Goal: Check status: Check status

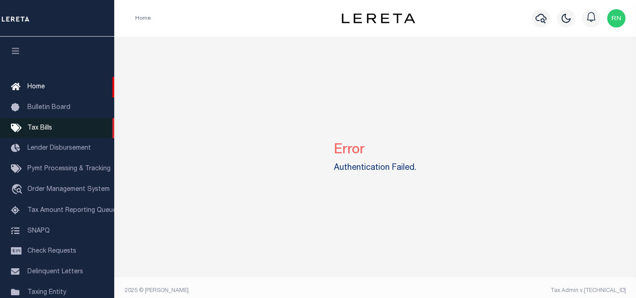
click at [44, 126] on span "Tax Bills" at bounding box center [39, 128] width 25 height 6
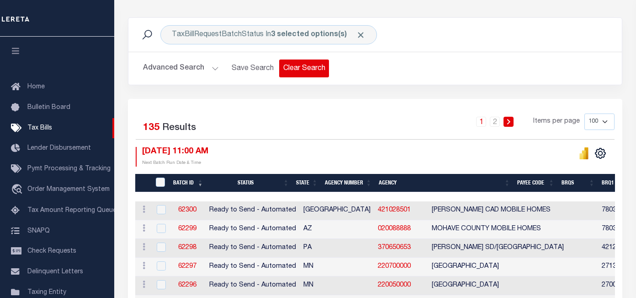
scroll to position [137, 0]
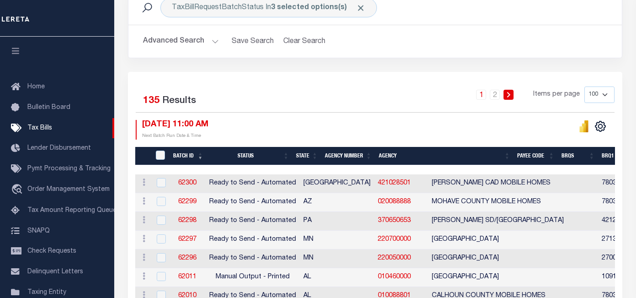
click at [348, 154] on th "Agency Number" at bounding box center [348, 156] width 54 height 19
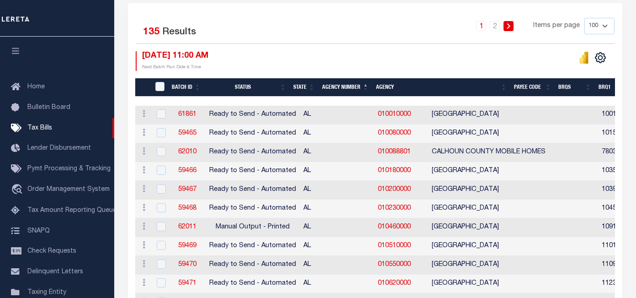
scroll to position [229, 0]
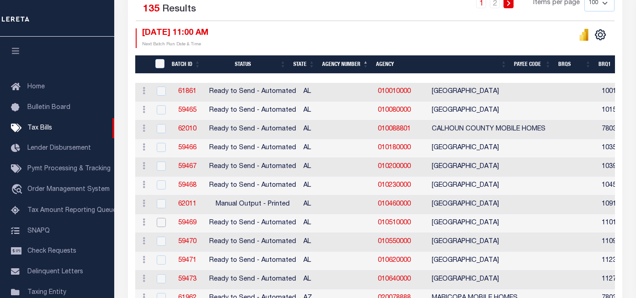
click at [161, 225] on input "checkbox" at bounding box center [161, 222] width 9 height 9
checkbox input "true"
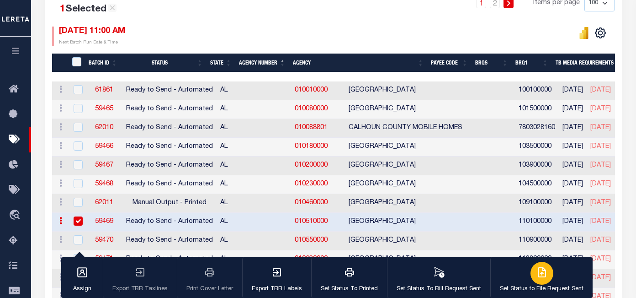
click at [538, 278] on div "button" at bounding box center [542, 273] width 23 height 23
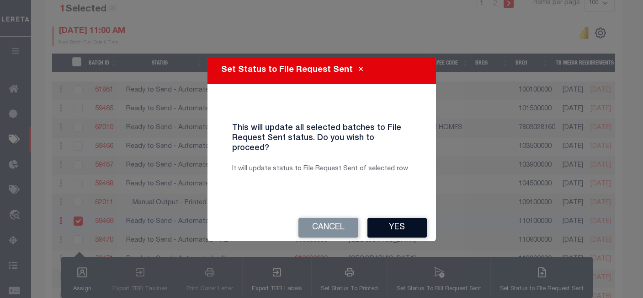
click at [403, 222] on button "Yes" at bounding box center [397, 228] width 59 height 20
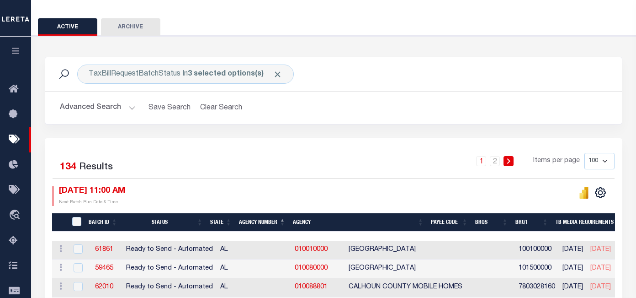
scroll to position [137, 0]
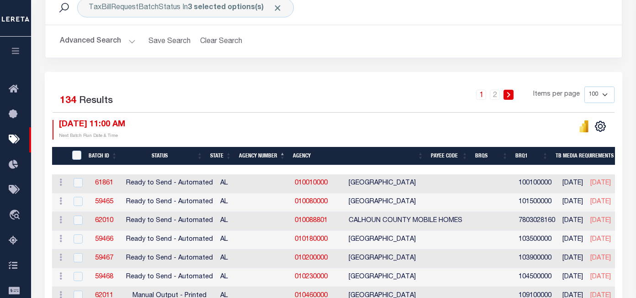
click at [13, 52] on icon "button" at bounding box center [16, 51] width 11 height 8
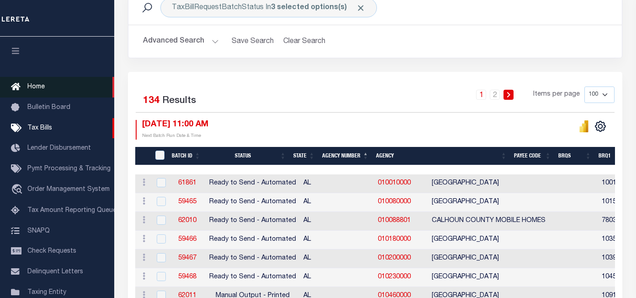
click at [40, 89] on span "Home" at bounding box center [35, 87] width 17 height 6
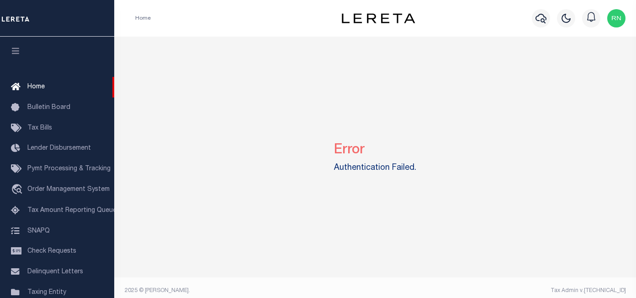
click at [615, 22] on img "button" at bounding box center [617, 18] width 18 height 18
click at [575, 66] on span "Sign out" at bounding box center [581, 65] width 26 height 6
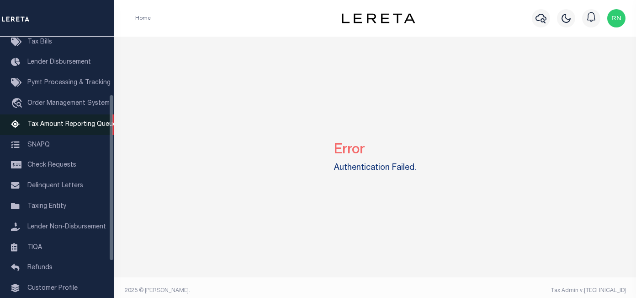
scroll to position [91, 0]
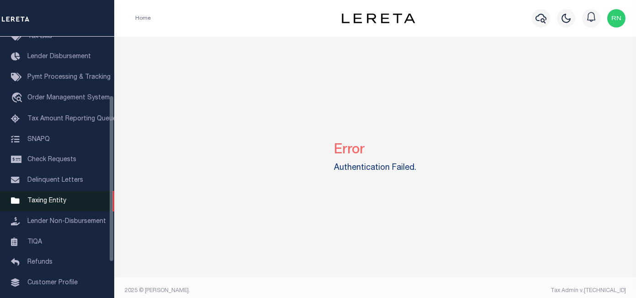
click at [48, 201] on span "Taxing Entity" at bounding box center [46, 201] width 39 height 6
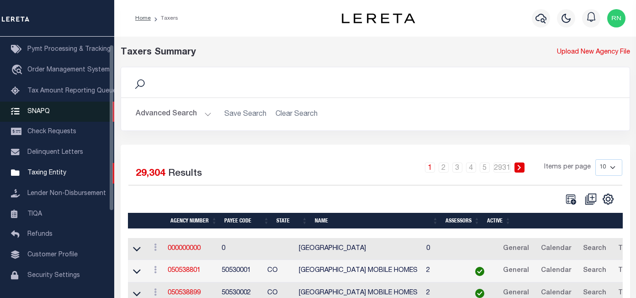
scroll to position [11, 0]
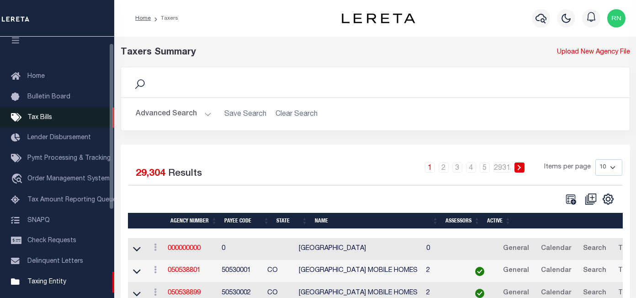
click at [47, 115] on span "Tax Bills" at bounding box center [39, 117] width 25 height 6
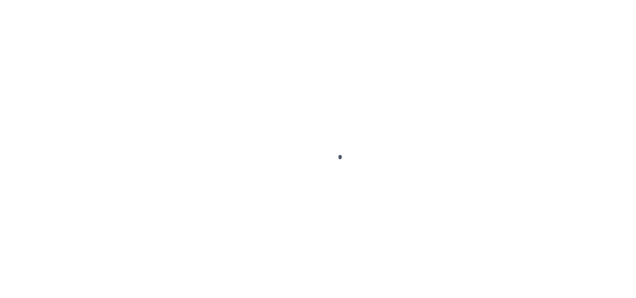
select select
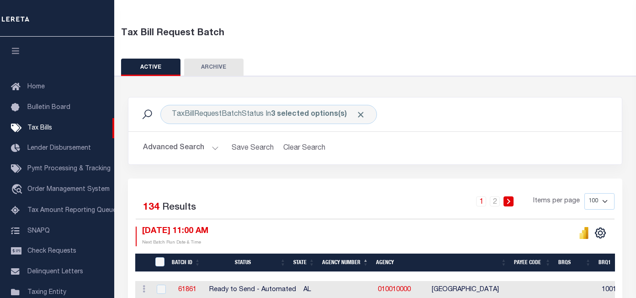
scroll to position [91, 0]
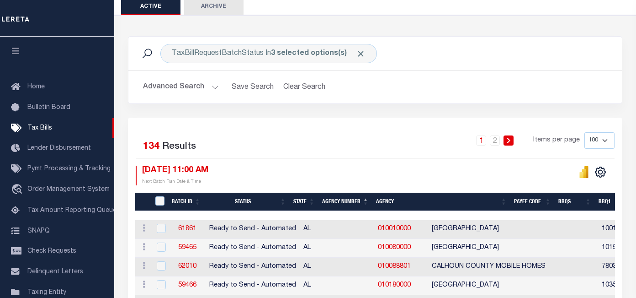
click at [215, 90] on button "Advanced Search" at bounding box center [181, 87] width 76 height 18
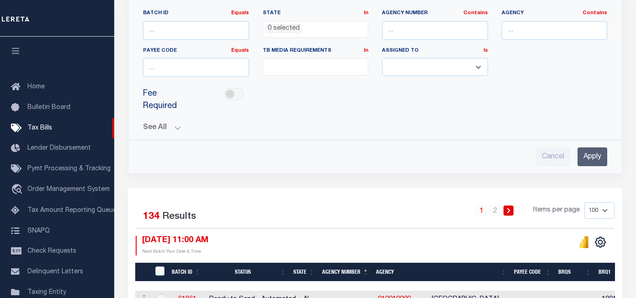
scroll to position [183, 0]
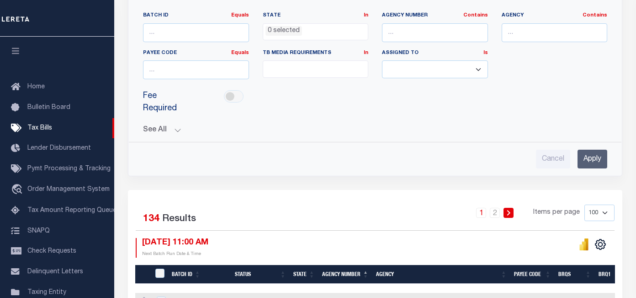
click at [179, 125] on div "See All BRQS On On After Before Between On On After Is" at bounding box center [375, 126] width 465 height 16
click at [180, 129] on button "See All" at bounding box center [375, 130] width 465 height 9
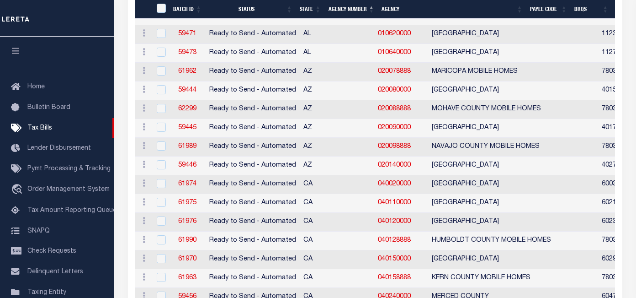
scroll to position [732, 0]
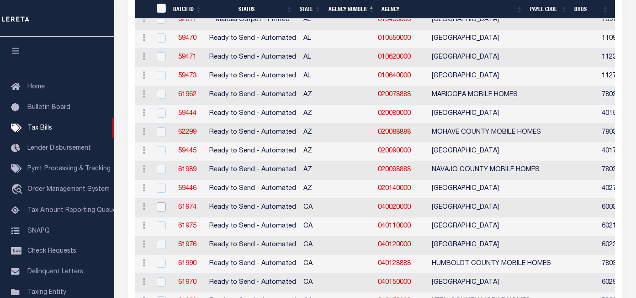
click at [159, 208] on input "checkbox" at bounding box center [161, 206] width 9 height 9
checkbox input "true"
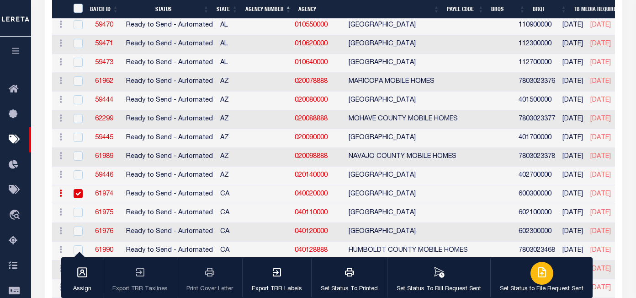
click at [537, 276] on icon "button" at bounding box center [542, 272] width 11 height 11
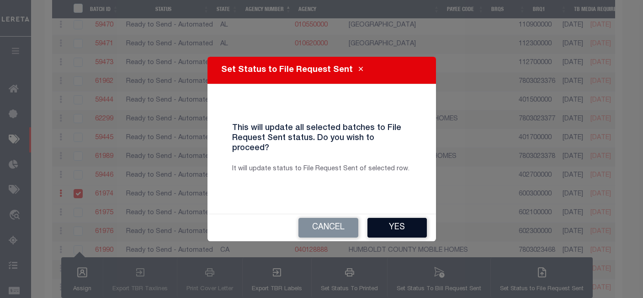
click at [399, 219] on button "Yes" at bounding box center [397, 228] width 59 height 20
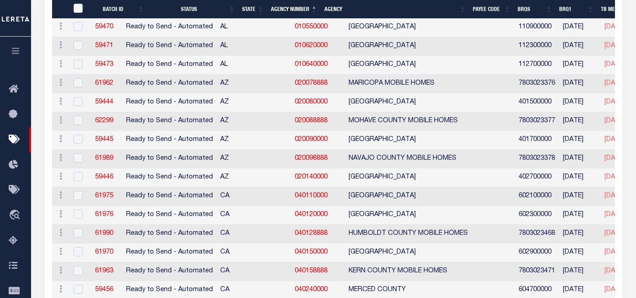
click at [75, 195] on input "checkbox" at bounding box center [78, 195] width 9 height 9
checkbox input "true"
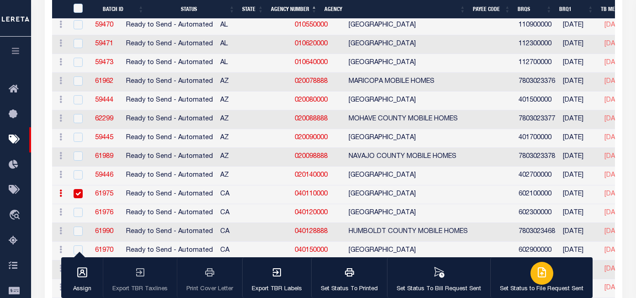
click at [552, 281] on button "Set Status to File Request Sent" at bounding box center [542, 277] width 102 height 41
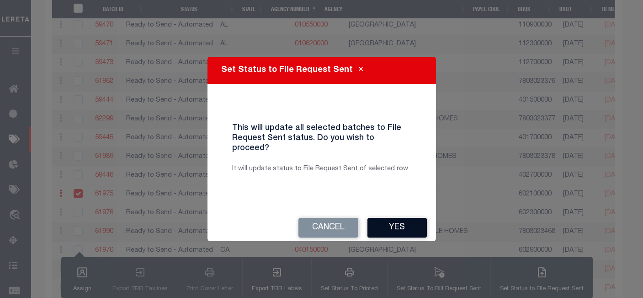
click at [401, 224] on button "Yes" at bounding box center [397, 228] width 59 height 20
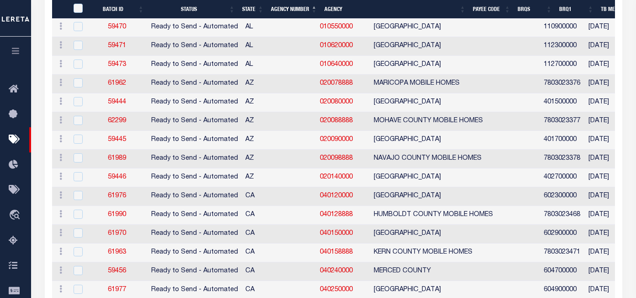
click at [76, 198] on input "checkbox" at bounding box center [78, 195] width 9 height 9
checkbox input "true"
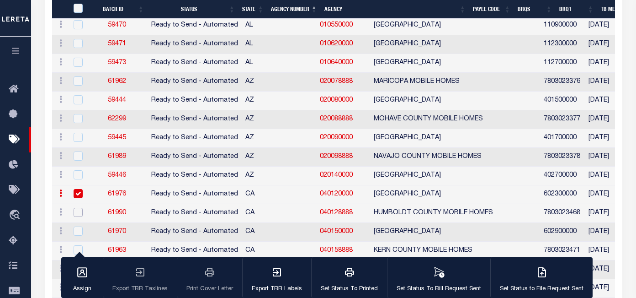
click at [76, 215] on input "checkbox" at bounding box center [78, 212] width 9 height 9
checkbox input "true"
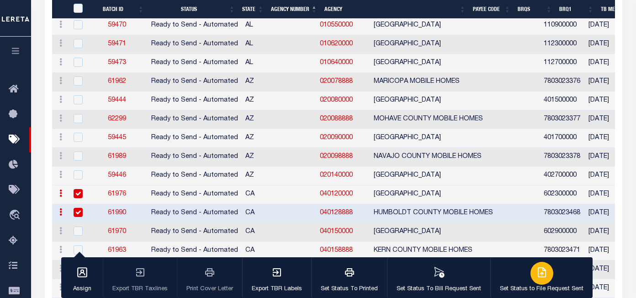
click at [537, 278] on icon "button" at bounding box center [542, 272] width 11 height 11
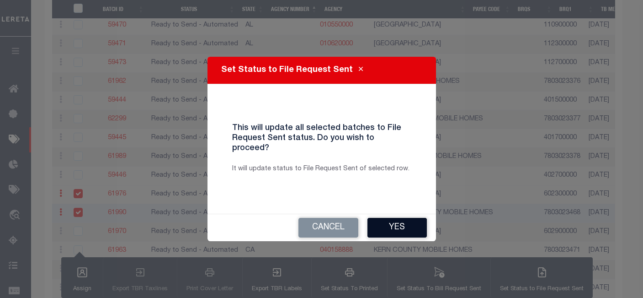
click at [399, 224] on button "Yes" at bounding box center [397, 228] width 59 height 20
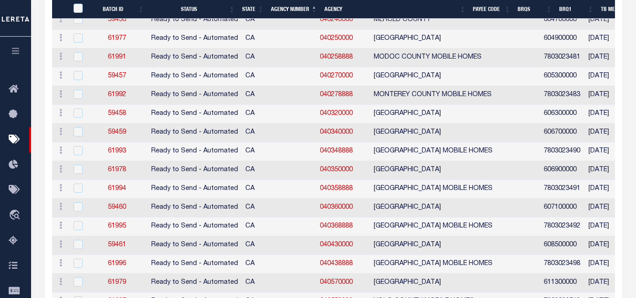
scroll to position [869, 0]
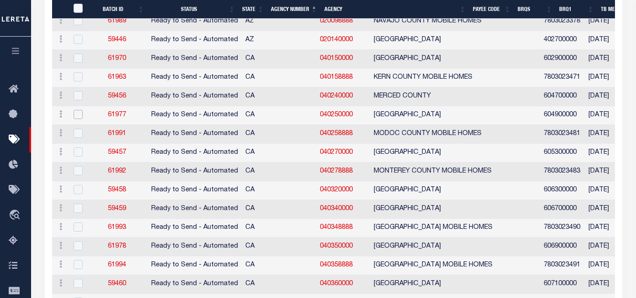
click at [78, 112] on input "checkbox" at bounding box center [78, 114] width 9 height 9
checkbox input "true"
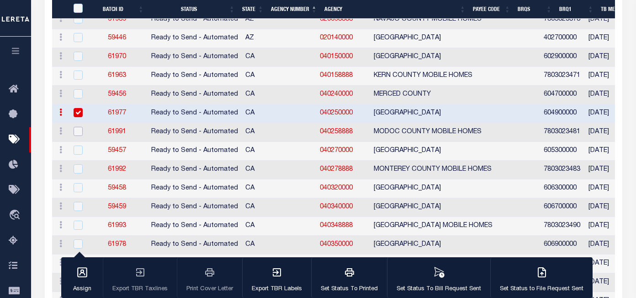
click at [79, 130] on input "checkbox" at bounding box center [78, 131] width 9 height 9
checkbox input "true"
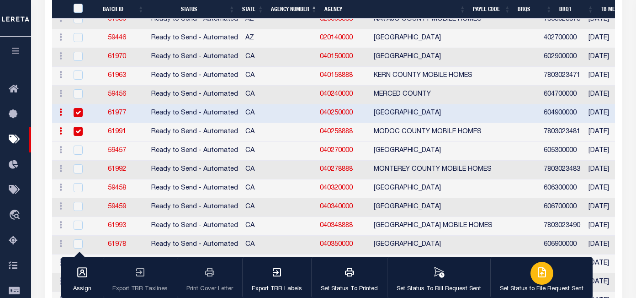
click at [538, 273] on icon "button" at bounding box center [542, 272] width 11 height 11
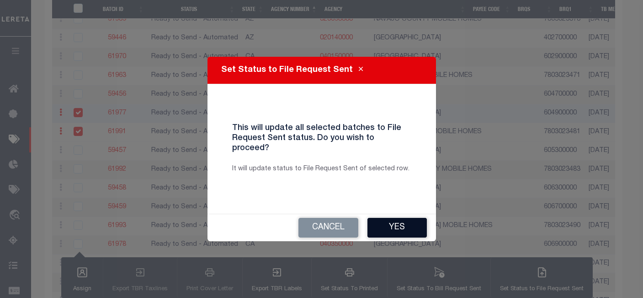
click at [411, 223] on button "Yes" at bounding box center [397, 228] width 59 height 20
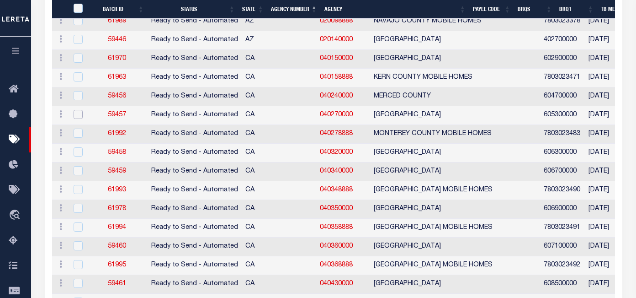
click at [79, 117] on input "checkbox" at bounding box center [78, 114] width 9 height 9
checkbox input "true"
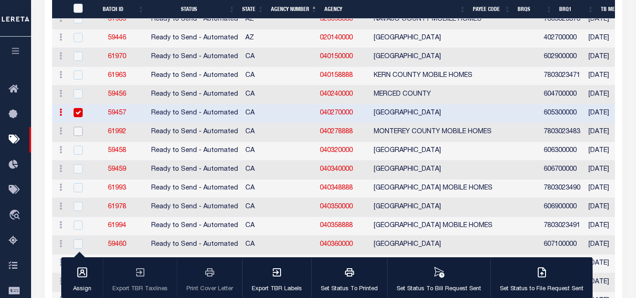
click at [79, 130] on input "checkbox" at bounding box center [78, 131] width 9 height 9
checkbox input "true"
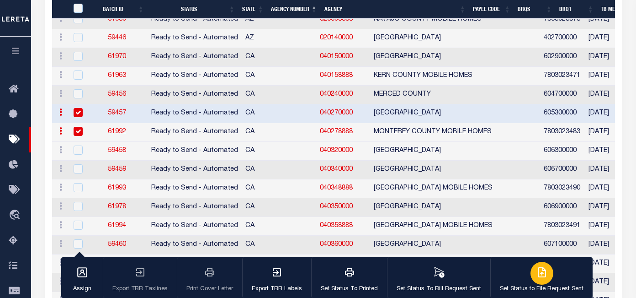
click at [539, 271] on icon "button" at bounding box center [542, 271] width 7 height 9
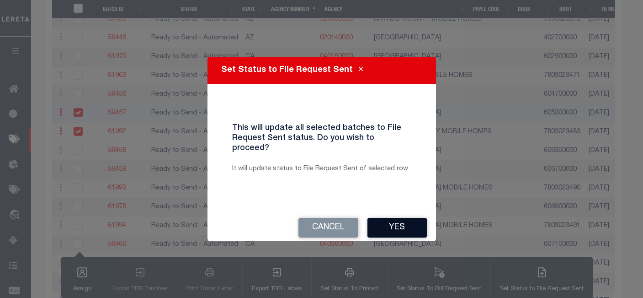
click at [401, 221] on button "Yes" at bounding box center [397, 228] width 59 height 20
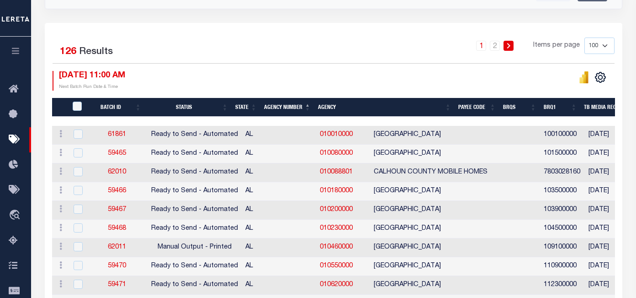
scroll to position [549, 0]
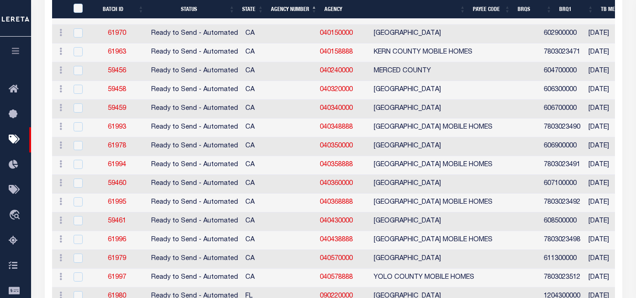
scroll to position [869, 0]
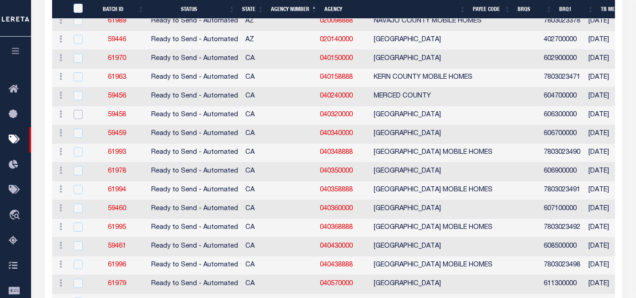
click at [78, 117] on input "checkbox" at bounding box center [78, 114] width 9 height 9
checkbox input "true"
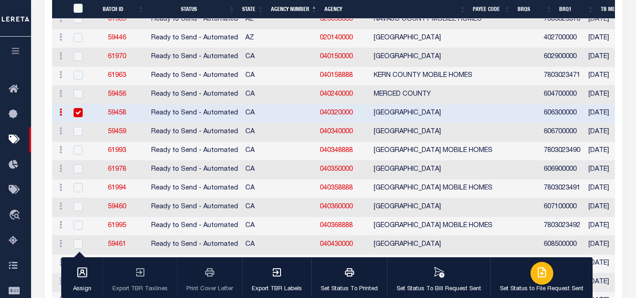
click at [543, 280] on div "button" at bounding box center [542, 273] width 23 height 23
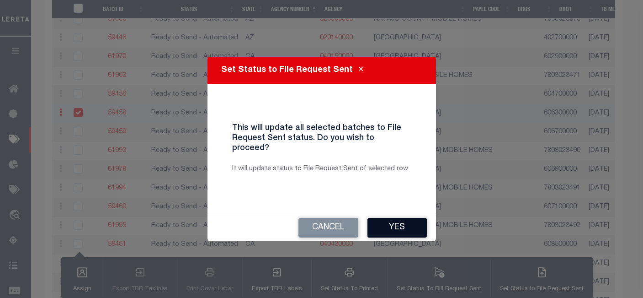
click at [403, 224] on button "Yes" at bounding box center [397, 228] width 59 height 20
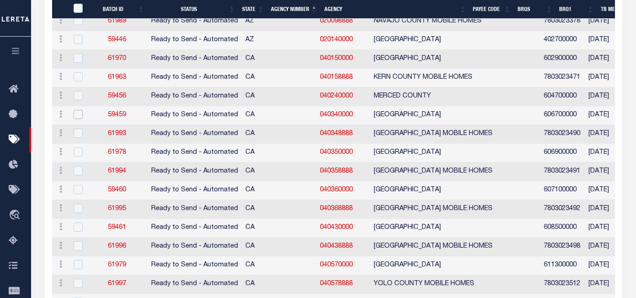
click at [80, 115] on input "checkbox" at bounding box center [78, 114] width 9 height 9
checkbox input "true"
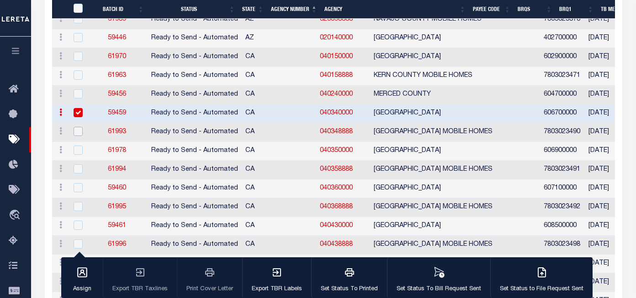
click at [81, 128] on input "checkbox" at bounding box center [78, 131] width 9 height 9
checkbox input "true"
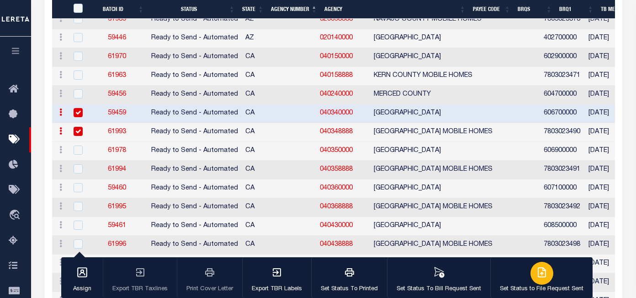
click at [541, 277] on div "button" at bounding box center [542, 273] width 23 height 23
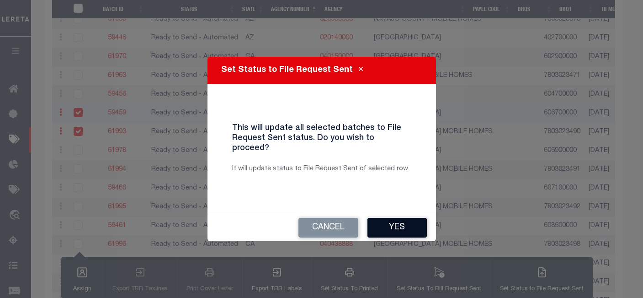
click at [403, 219] on button "Yes" at bounding box center [397, 228] width 59 height 20
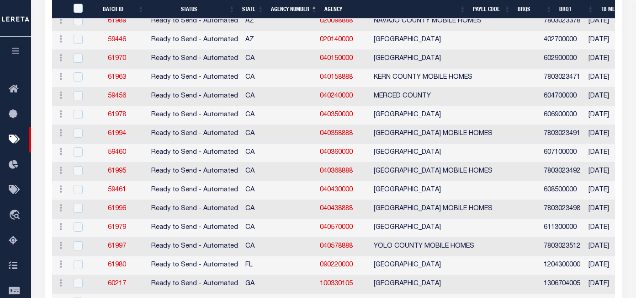
click at [80, 115] on input "checkbox" at bounding box center [78, 114] width 9 height 9
checkbox input "true"
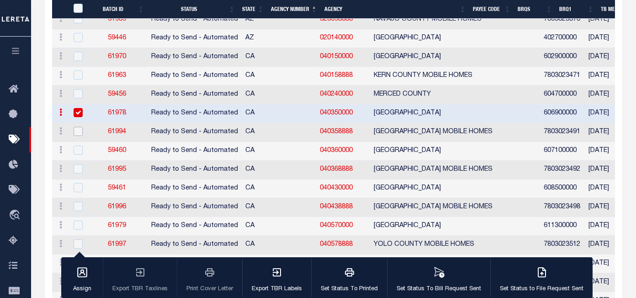
click at [78, 133] on input "checkbox" at bounding box center [78, 131] width 9 height 9
checkbox input "true"
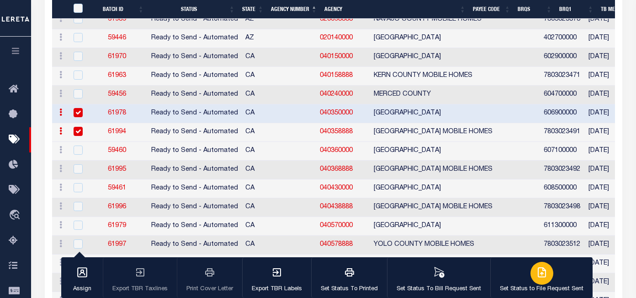
click at [551, 281] on button "Set Status to File Request Sent" at bounding box center [542, 277] width 102 height 41
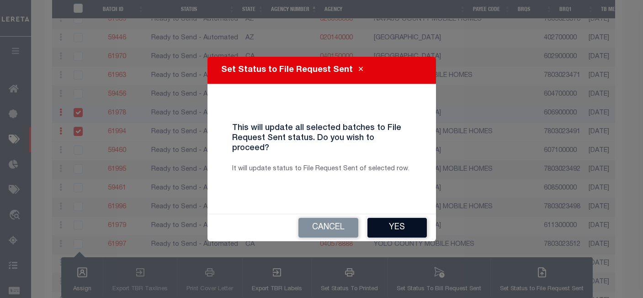
click at [405, 222] on button "Yes" at bounding box center [397, 228] width 59 height 20
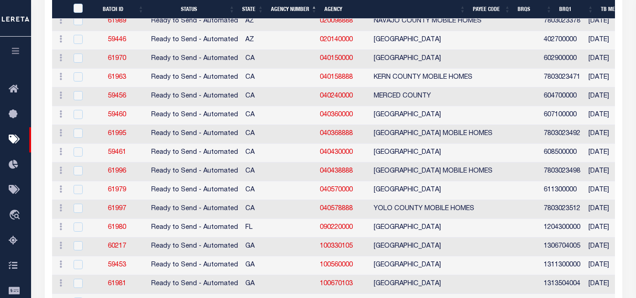
click at [75, 155] on input "checkbox" at bounding box center [78, 151] width 9 height 9
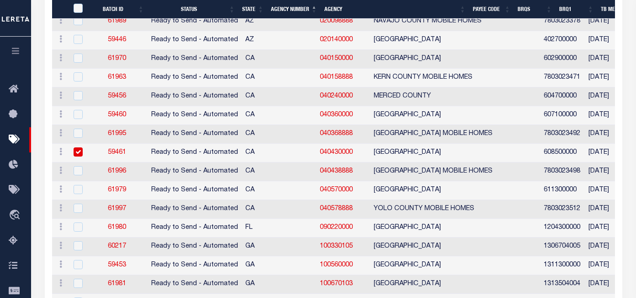
checkbox input "true"
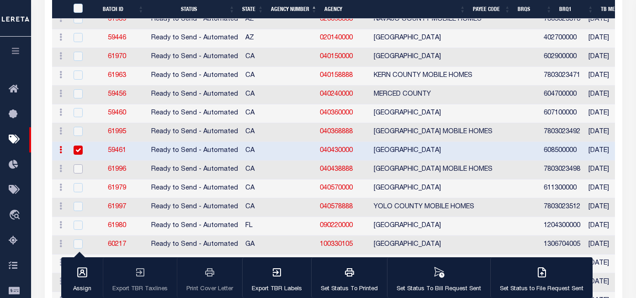
click at [77, 166] on input "checkbox" at bounding box center [78, 168] width 9 height 9
checkbox input "true"
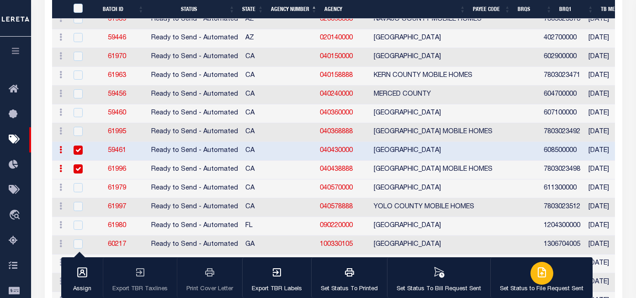
click at [531, 273] on div "button" at bounding box center [542, 273] width 23 height 23
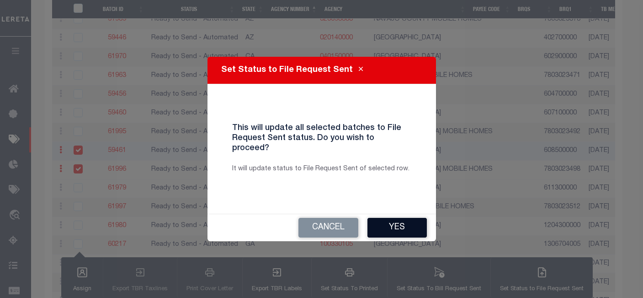
click at [401, 223] on button "Yes" at bounding box center [397, 228] width 59 height 20
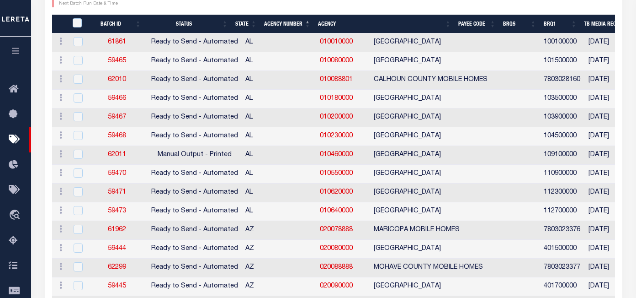
scroll to position [549, 0]
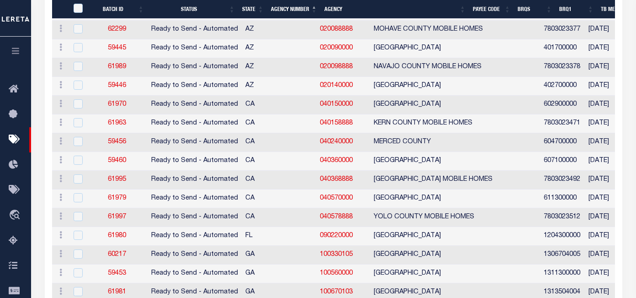
scroll to position [732, 0]
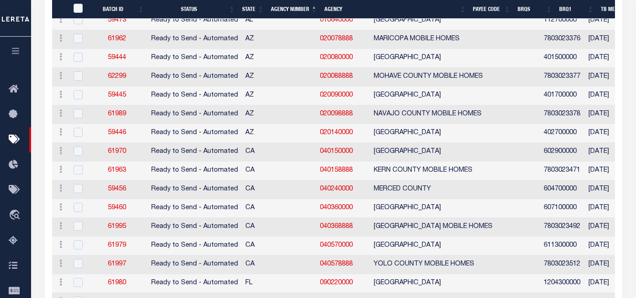
scroll to position [777, 0]
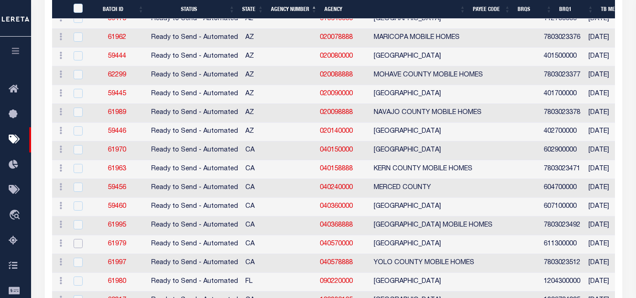
click at [76, 244] on input "checkbox" at bounding box center [78, 243] width 9 height 9
checkbox input "true"
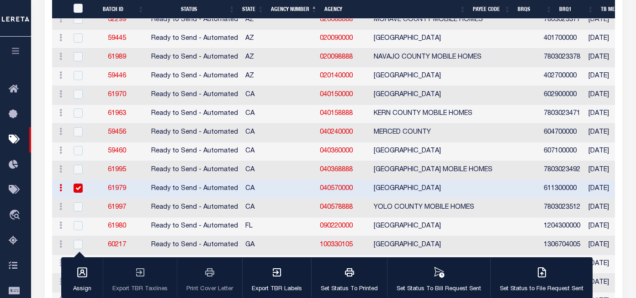
scroll to position [869, 0]
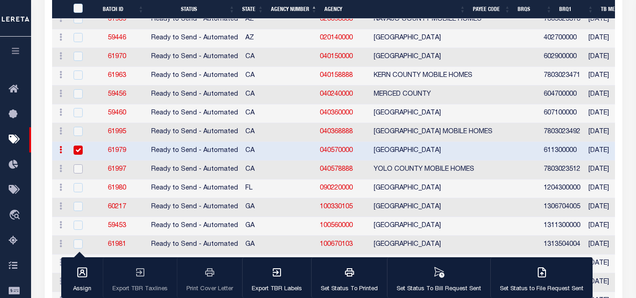
click at [79, 172] on input "checkbox" at bounding box center [78, 168] width 9 height 9
checkbox input "true"
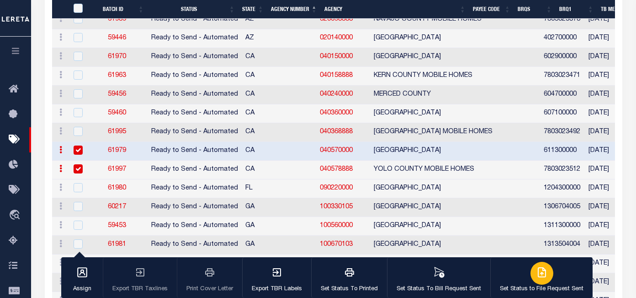
click at [541, 274] on icon "button" at bounding box center [543, 270] width 5 height 7
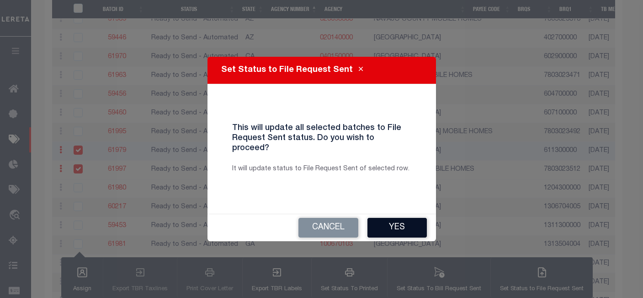
click at [394, 230] on button "Yes" at bounding box center [397, 228] width 59 height 20
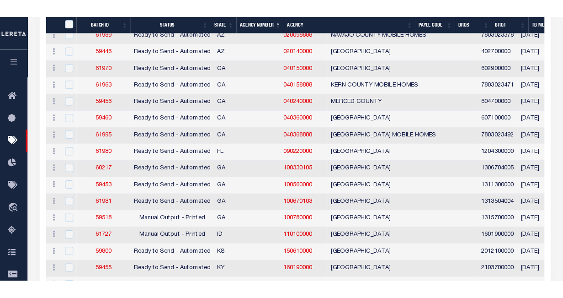
scroll to position [870, 0]
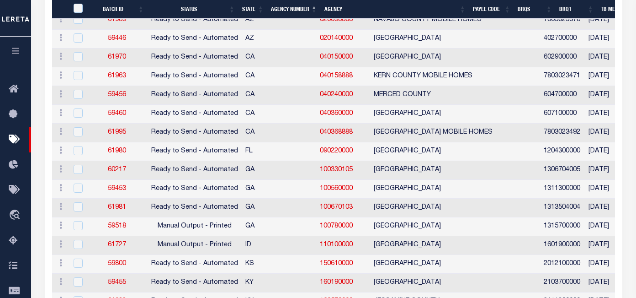
click at [79, 150] on input "checkbox" at bounding box center [78, 150] width 9 height 9
checkbox input "true"
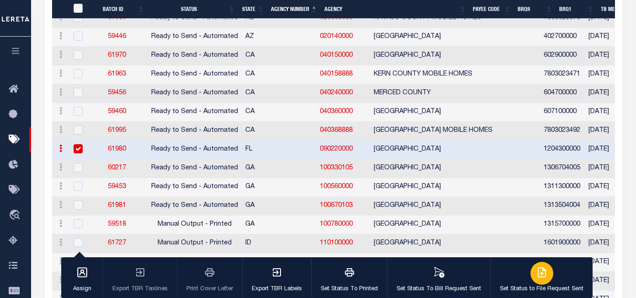
click at [537, 287] on p "Set Status to File Request Sent" at bounding box center [542, 288] width 84 height 9
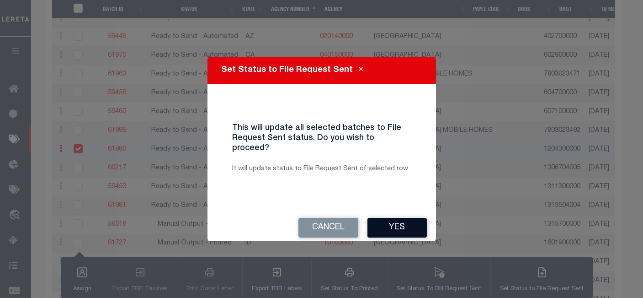
click at [392, 224] on button "Yes" at bounding box center [397, 228] width 59 height 20
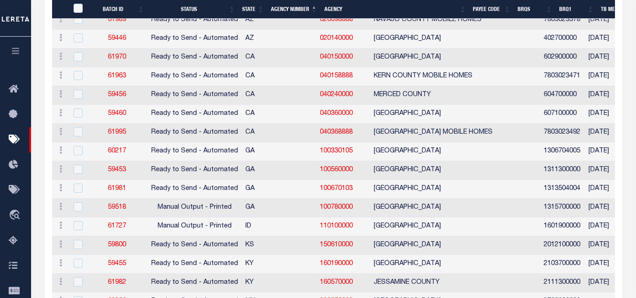
click at [74, 173] on input "checkbox" at bounding box center [78, 169] width 9 height 9
checkbox input "true"
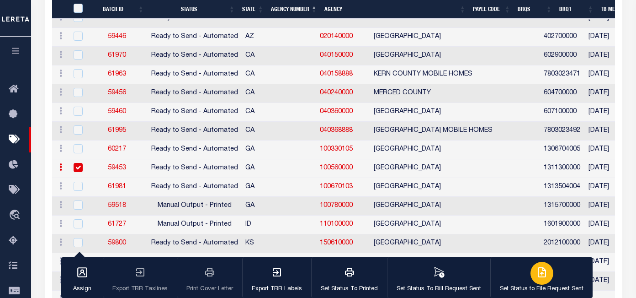
click at [541, 272] on icon "button" at bounding box center [542, 272] width 11 height 11
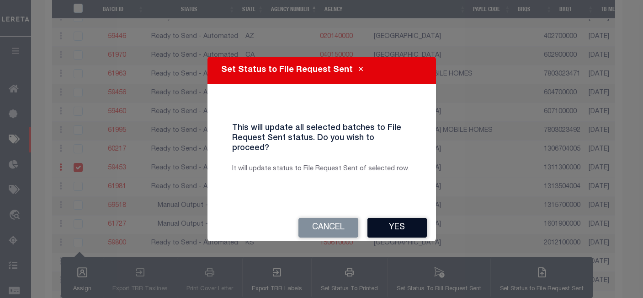
click at [401, 226] on button "Yes" at bounding box center [397, 228] width 59 height 20
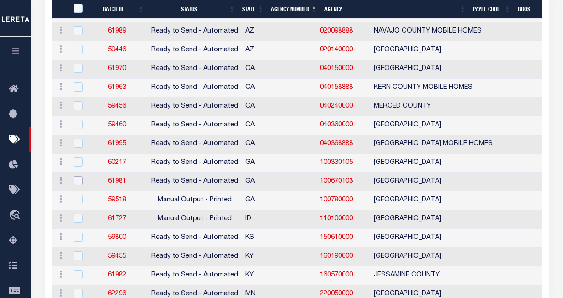
click at [77, 184] on input "checkbox" at bounding box center [78, 180] width 9 height 9
checkbox input "true"
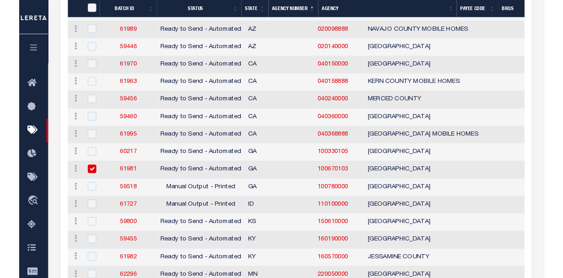
scroll to position [868, 0]
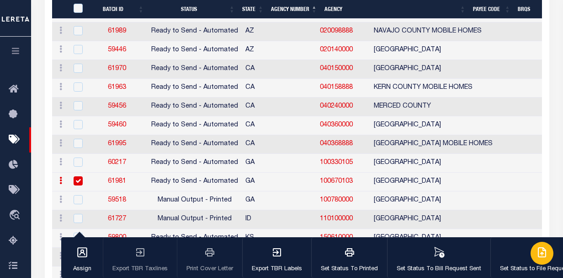
click at [544, 257] on icon "button" at bounding box center [542, 251] width 11 height 11
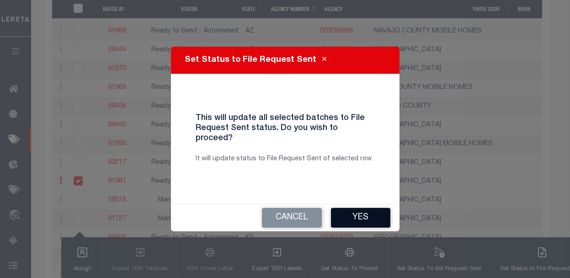
click at [361, 213] on button "Yes" at bounding box center [360, 218] width 59 height 20
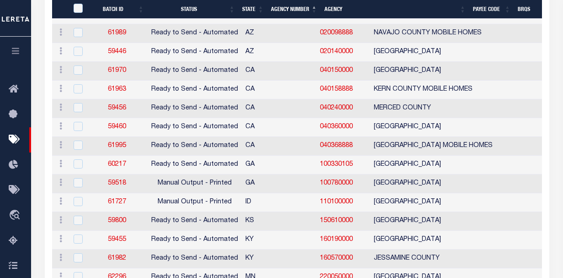
scroll to position [870, 0]
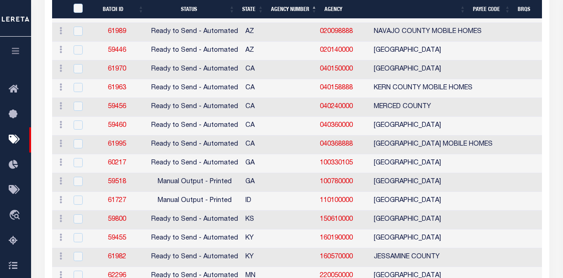
click at [73, 182] on div at bounding box center [76, 181] width 11 height 10
checkbox input "true"
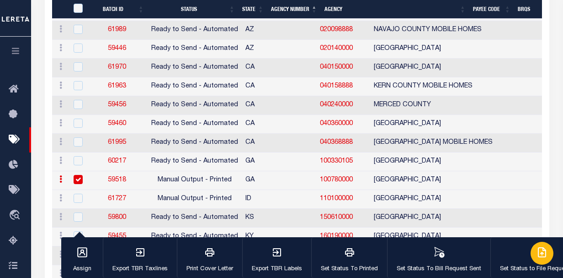
click at [536, 259] on div "button" at bounding box center [542, 252] width 23 height 23
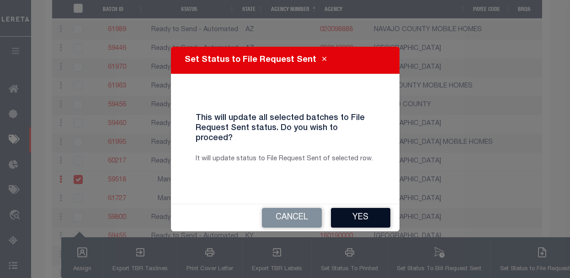
click at [376, 208] on button "Yes" at bounding box center [360, 218] width 59 height 20
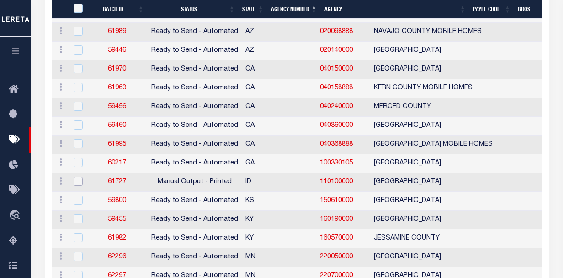
click at [80, 182] on input "checkbox" at bounding box center [78, 180] width 9 height 9
checkbox input "true"
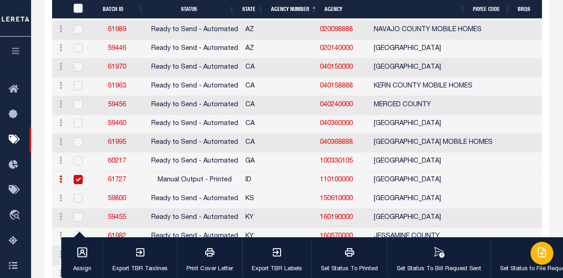
click at [537, 253] on icon "button" at bounding box center [542, 251] width 11 height 11
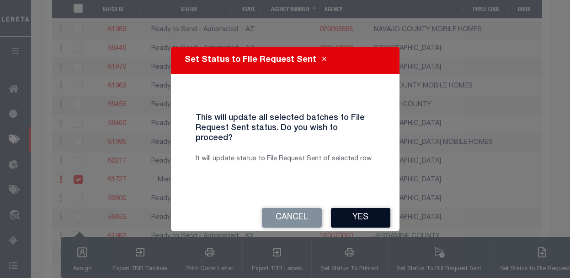
click at [387, 221] on button "Yes" at bounding box center [360, 218] width 59 height 20
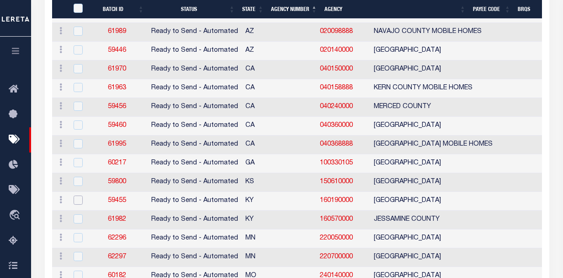
click at [80, 200] on input "checkbox" at bounding box center [78, 199] width 9 height 9
checkbox input "true"
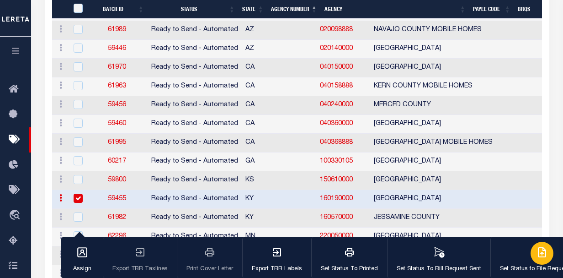
click at [544, 255] on icon "button" at bounding box center [542, 251] width 11 height 11
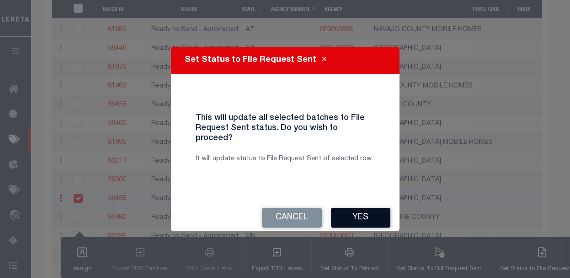
click at [380, 215] on button "Yes" at bounding box center [360, 218] width 59 height 20
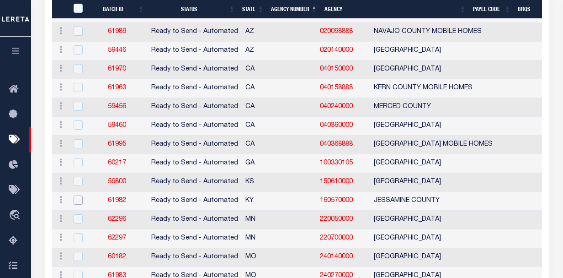
click at [78, 199] on input "checkbox" at bounding box center [78, 199] width 9 height 9
checkbox input "true"
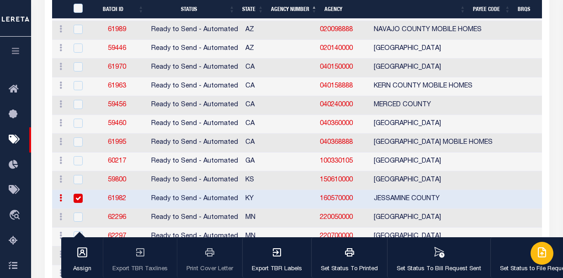
click at [539, 247] on icon "button" at bounding box center [542, 251] width 11 height 11
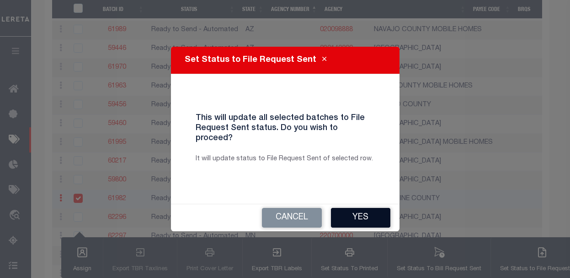
click at [331, 214] on button "Yes" at bounding box center [360, 218] width 59 height 20
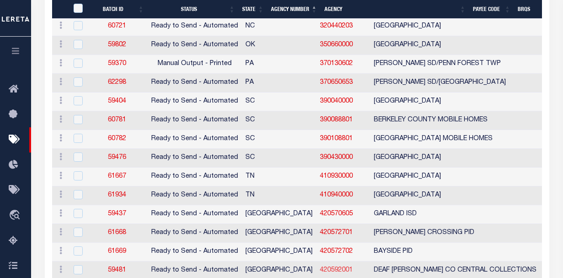
scroll to position [1190, 0]
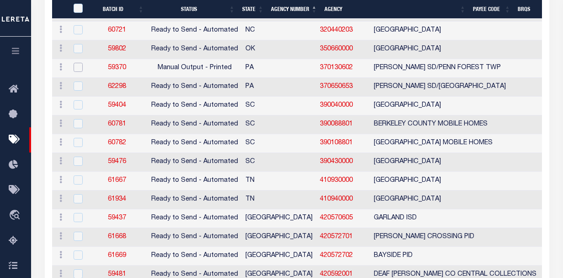
click at [78, 68] on input "checkbox" at bounding box center [78, 67] width 9 height 9
checkbox input "true"
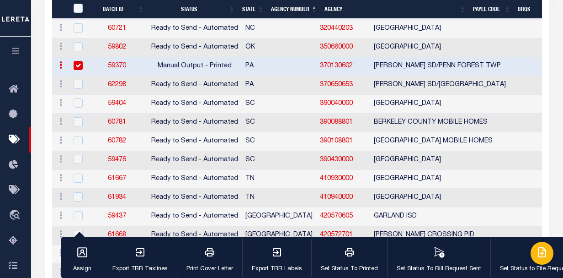
click at [531, 259] on div "button" at bounding box center [542, 252] width 23 height 23
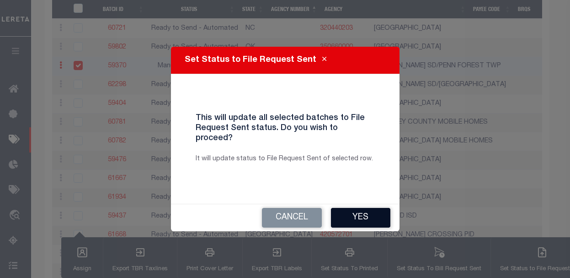
click at [381, 216] on button "Yes" at bounding box center [360, 218] width 59 height 20
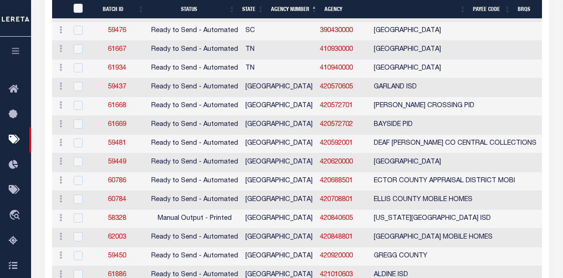
scroll to position [1281, 0]
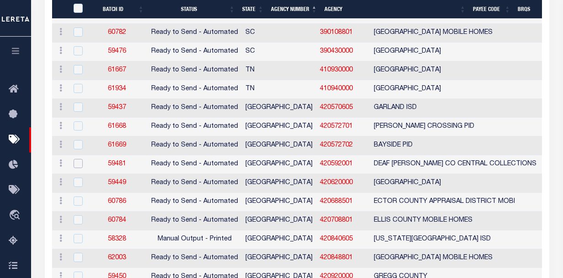
click at [80, 163] on input "checkbox" at bounding box center [78, 163] width 9 height 9
checkbox input "true"
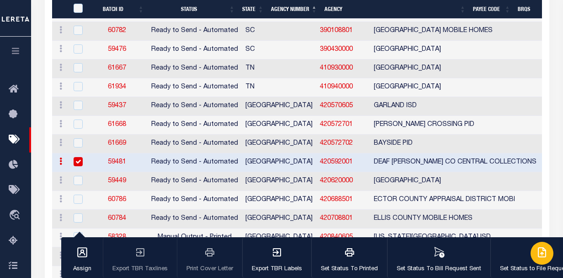
click at [542, 261] on div "button" at bounding box center [542, 252] width 23 height 23
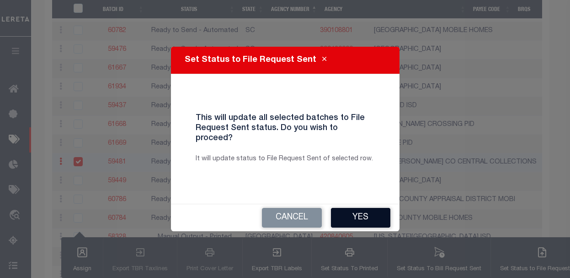
click at [384, 216] on button "Yes" at bounding box center [360, 218] width 59 height 20
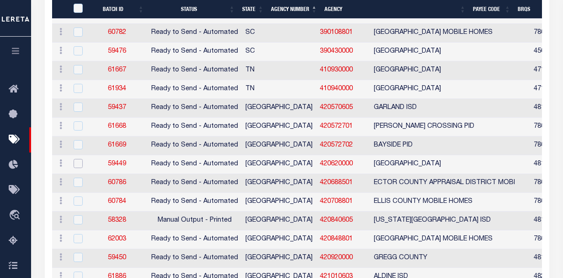
click at [78, 164] on input "checkbox" at bounding box center [78, 163] width 9 height 9
checkbox input "true"
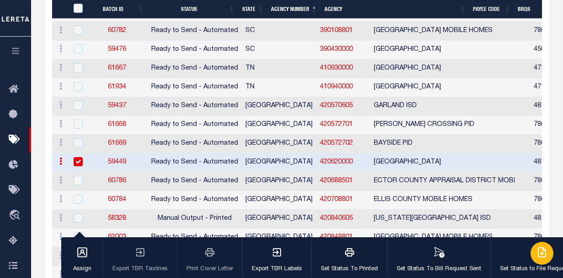
click at [537, 253] on icon "button" at bounding box center [542, 251] width 11 height 11
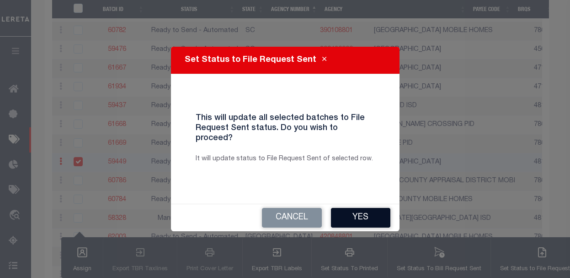
click at [345, 209] on button "Yes" at bounding box center [360, 218] width 59 height 20
